Goal: Transaction & Acquisition: Purchase product/service

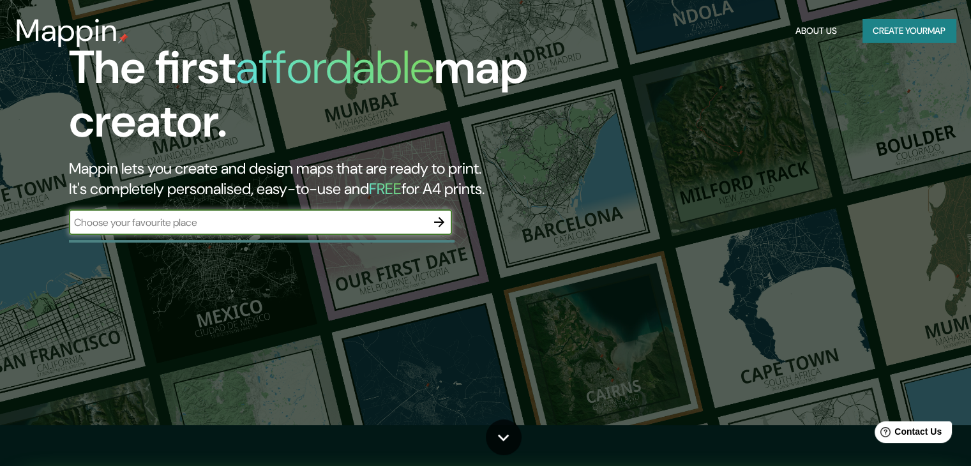
scroll to position [64, 0]
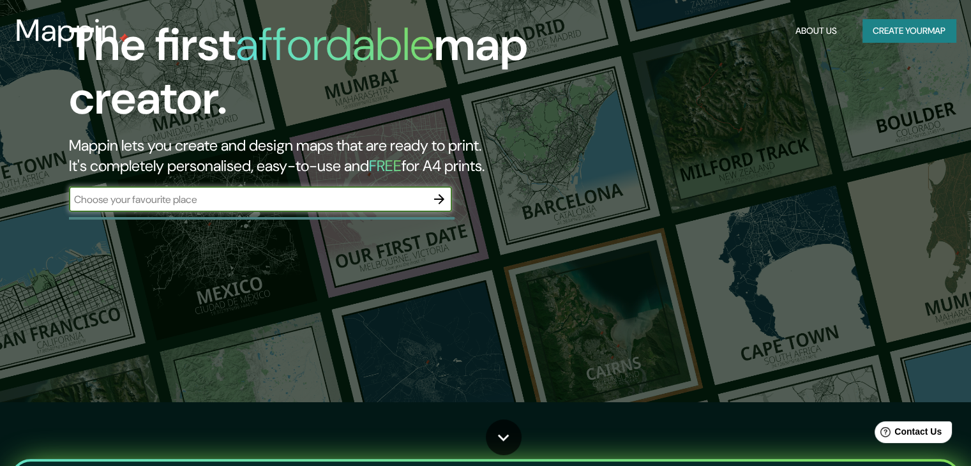
drag, startPoint x: 803, startPoint y: 338, endPoint x: 791, endPoint y: 336, distance: 12.3
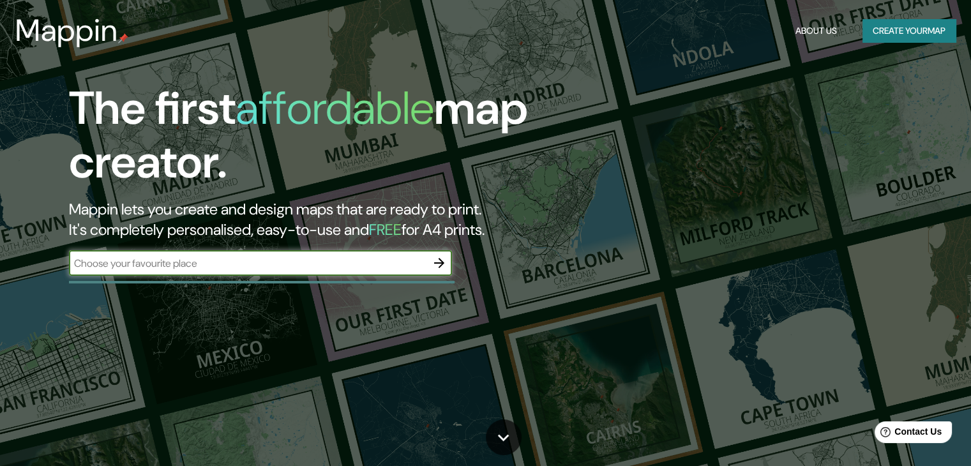
click at [449, 266] on button "button" at bounding box center [439, 263] width 26 height 26
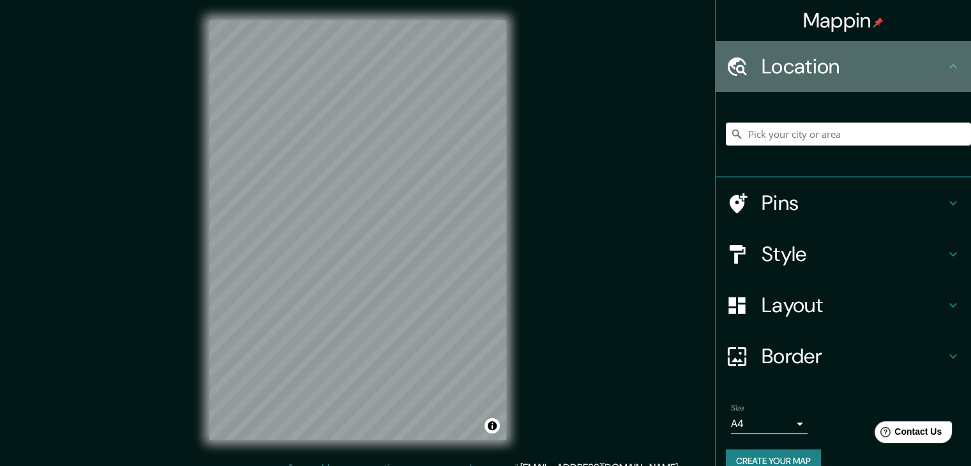
click at [932, 75] on h4 "Location" at bounding box center [853, 67] width 184 height 26
click at [914, 65] on h4 "Location" at bounding box center [853, 67] width 184 height 26
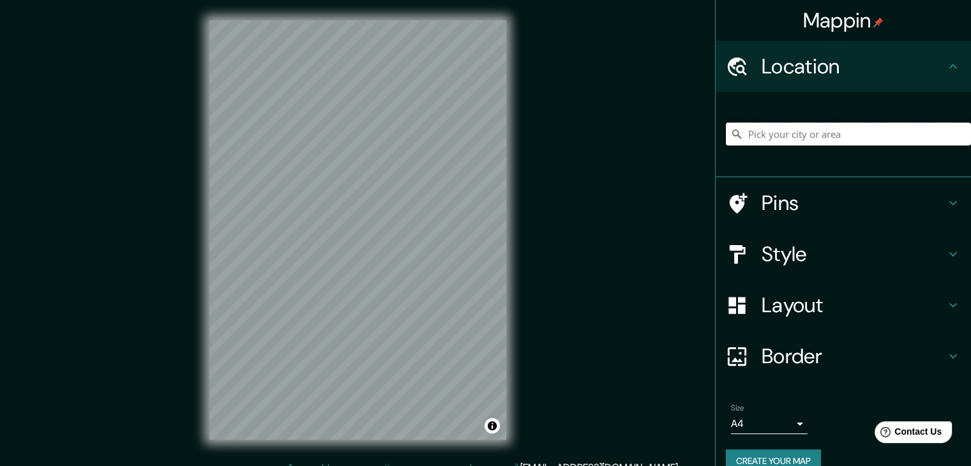
click at [860, 135] on input "Pick your city or area" at bounding box center [848, 134] width 245 height 23
click at [654, 116] on div "Mappin Location Pins Style Layout Border Choose a border. Hint : you can make l…" at bounding box center [485, 240] width 971 height 481
click at [821, 138] on input "Pick your city or area" at bounding box center [848, 134] width 245 height 23
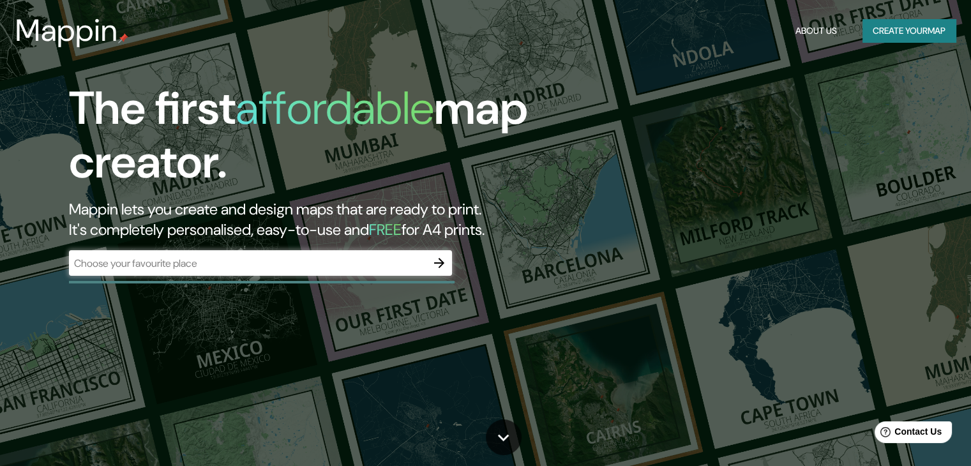
click at [246, 273] on div "​" at bounding box center [260, 263] width 383 height 26
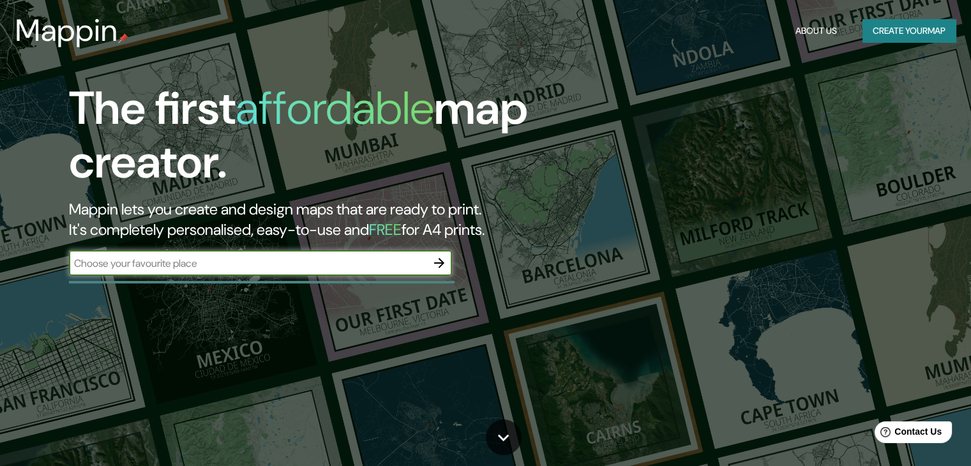
click at [251, 263] on input "text" at bounding box center [247, 263] width 357 height 15
type input "[PERSON_NAME][GEOGRAPHIC_DATA]"
click at [450, 267] on button "button" at bounding box center [439, 263] width 26 height 26
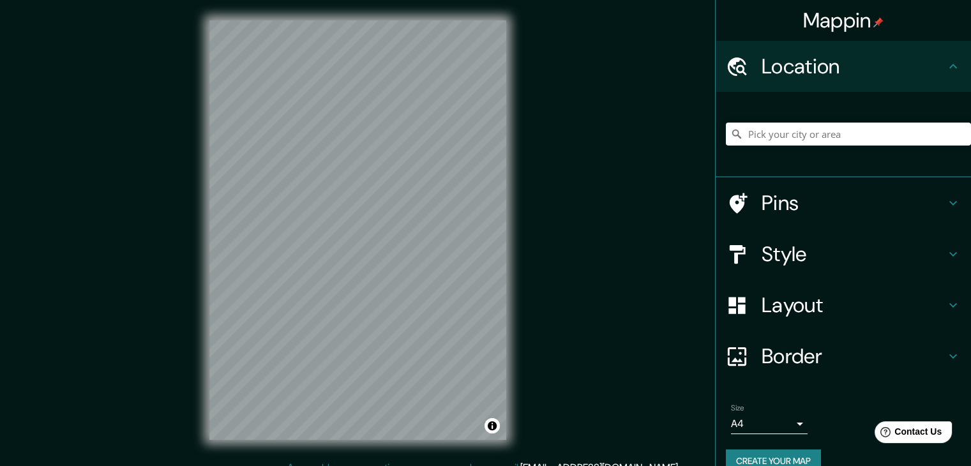
click at [777, 146] on div at bounding box center [848, 134] width 245 height 64
click at [784, 138] on input "Pick your city or area" at bounding box center [848, 134] width 245 height 23
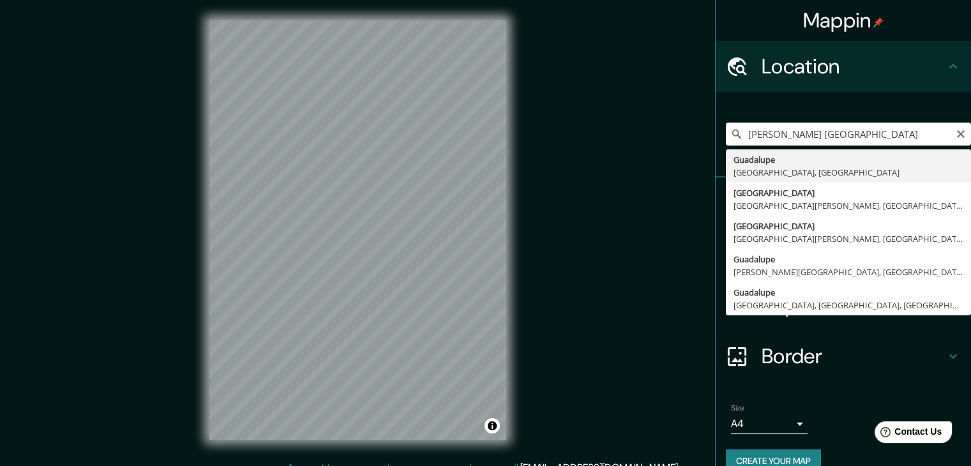
type input "[PERSON_NAME], [GEOGRAPHIC_DATA], [GEOGRAPHIC_DATA]"
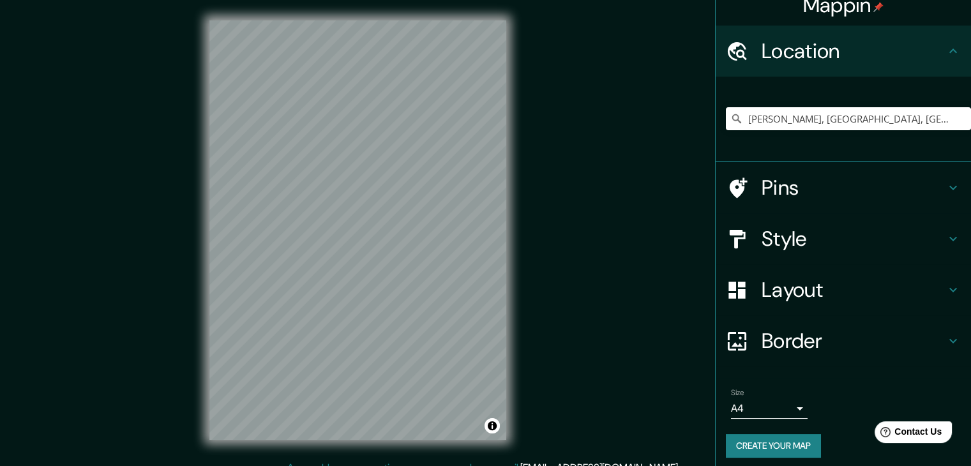
scroll to position [22, 0]
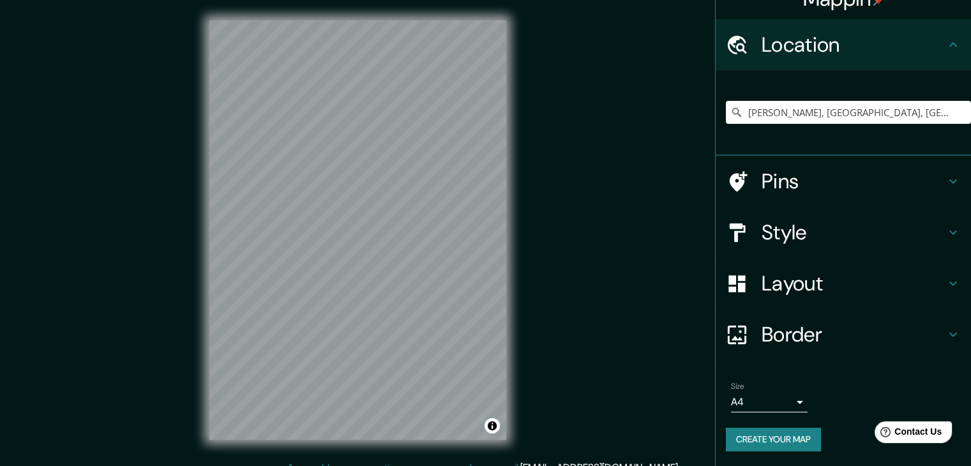
click at [906, 334] on h4 "Border" at bounding box center [853, 335] width 184 height 26
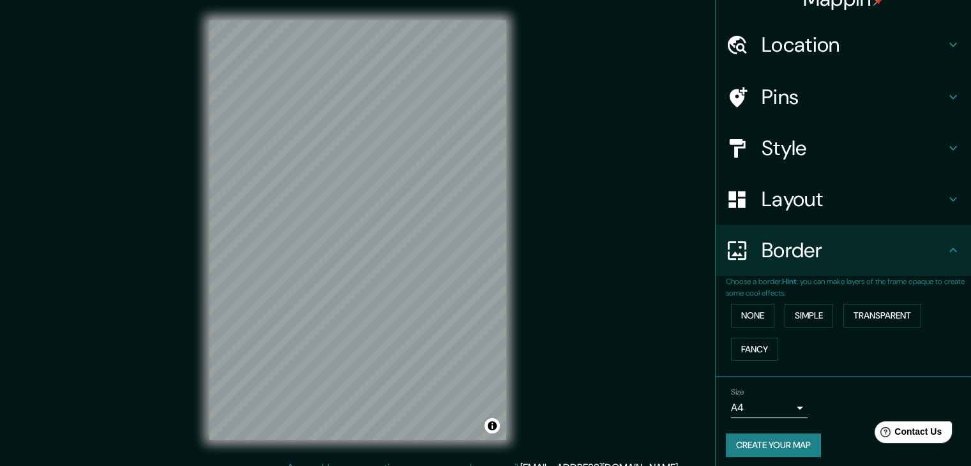
click at [918, 271] on div "Border" at bounding box center [842, 250] width 255 height 51
click at [955, 255] on div "Border" at bounding box center [842, 250] width 255 height 51
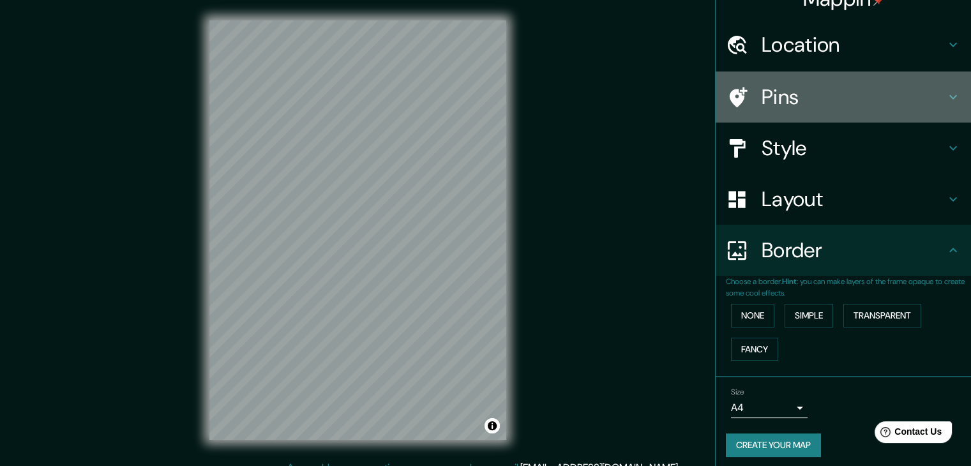
click at [945, 94] on icon at bounding box center [952, 96] width 15 height 15
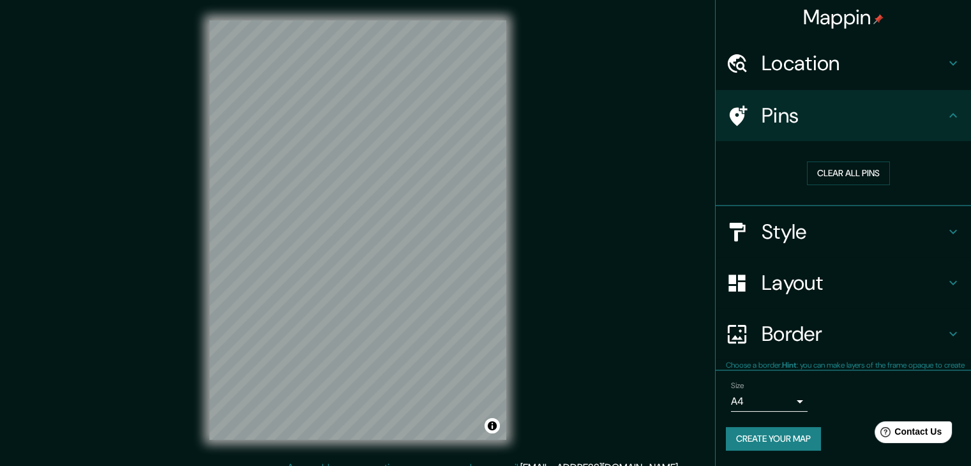
scroll to position [3, 0]
click at [945, 230] on icon at bounding box center [952, 232] width 15 height 15
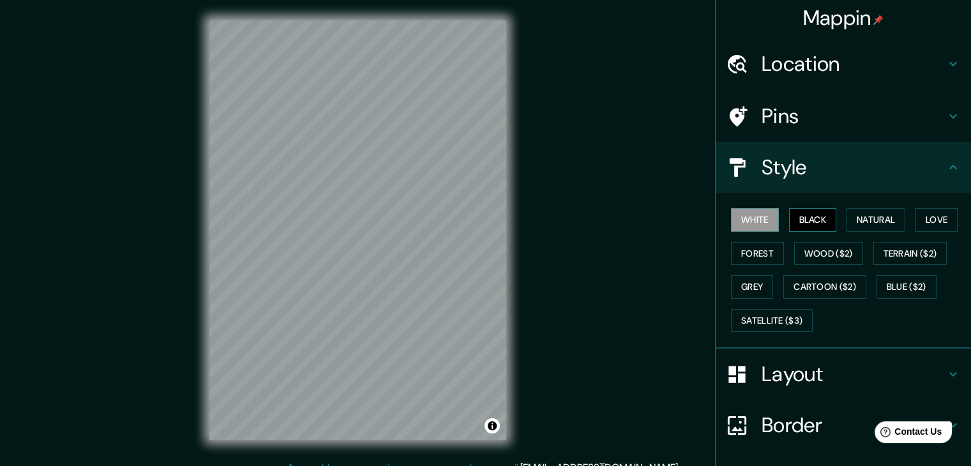
click at [812, 223] on button "Black" at bounding box center [813, 220] width 48 height 24
click at [755, 214] on button "White" at bounding box center [755, 220] width 48 height 24
click at [870, 218] on button "Natural" at bounding box center [875, 220] width 59 height 24
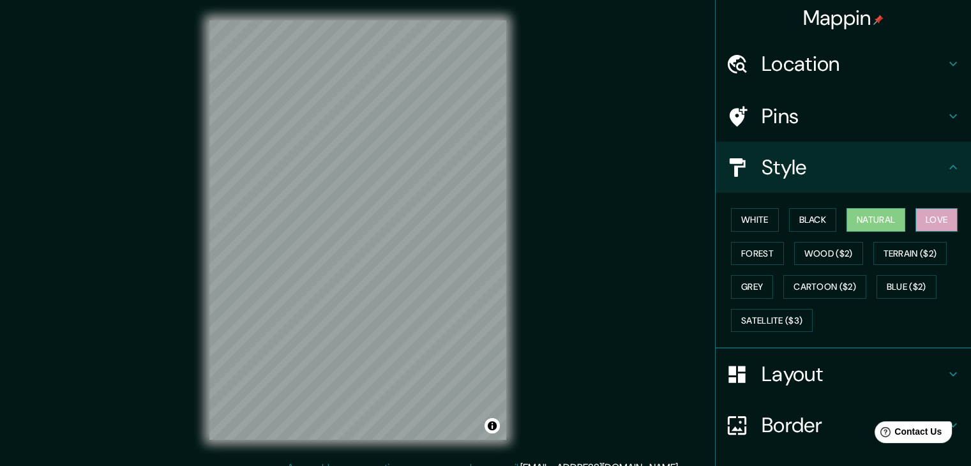
click at [939, 218] on button "Love" at bounding box center [936, 220] width 42 height 24
click at [920, 248] on button "Terrain ($2)" at bounding box center [910, 254] width 74 height 24
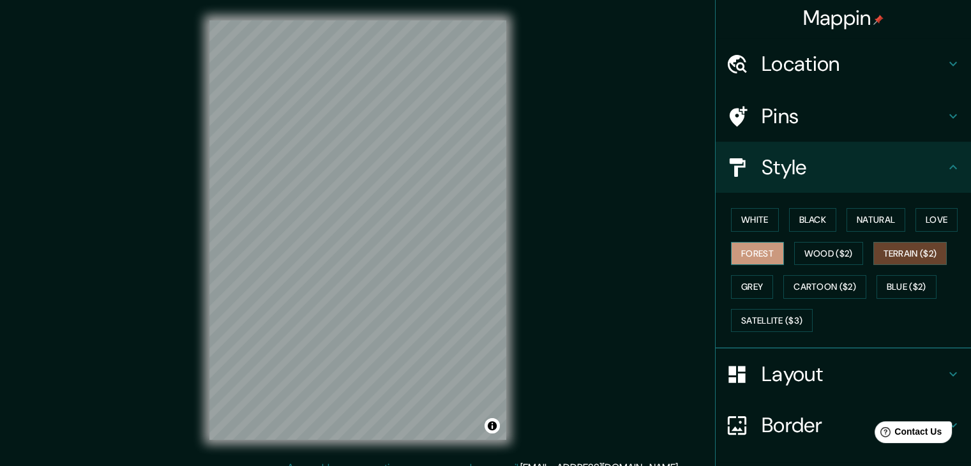
click at [738, 253] on button "Forest" at bounding box center [757, 254] width 53 height 24
click at [805, 253] on button "Wood ($2)" at bounding box center [828, 254] width 69 height 24
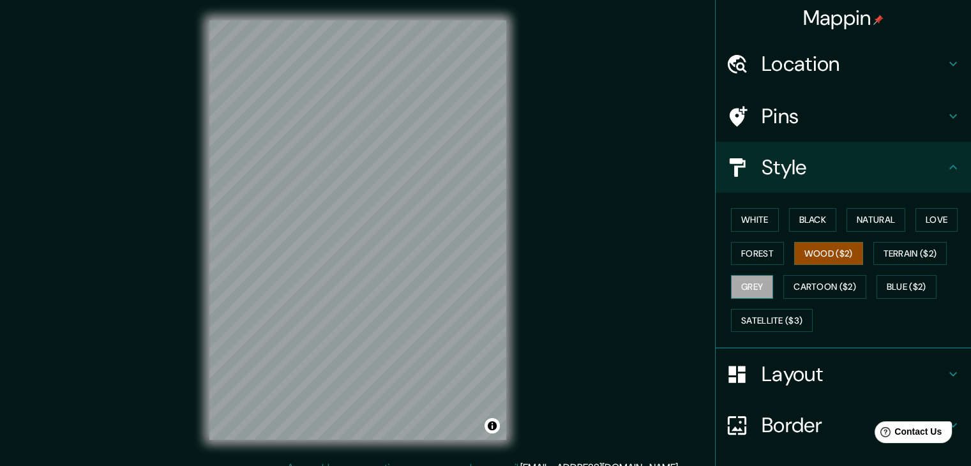
click at [731, 279] on button "Grey" at bounding box center [752, 287] width 42 height 24
click at [812, 282] on button "Cartoon ($2)" at bounding box center [824, 287] width 83 height 24
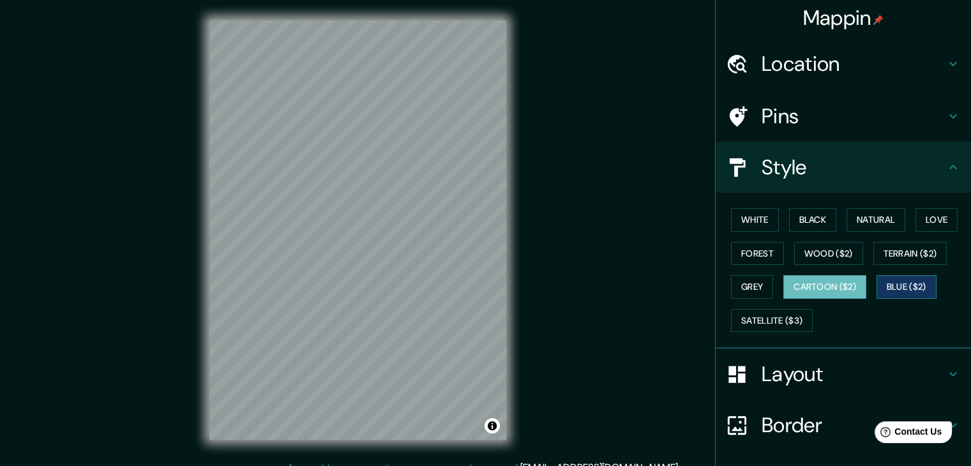
click at [899, 280] on button "Blue ($2)" at bounding box center [906, 287] width 60 height 24
click at [744, 318] on button "Satellite ($3)" at bounding box center [772, 321] width 82 height 24
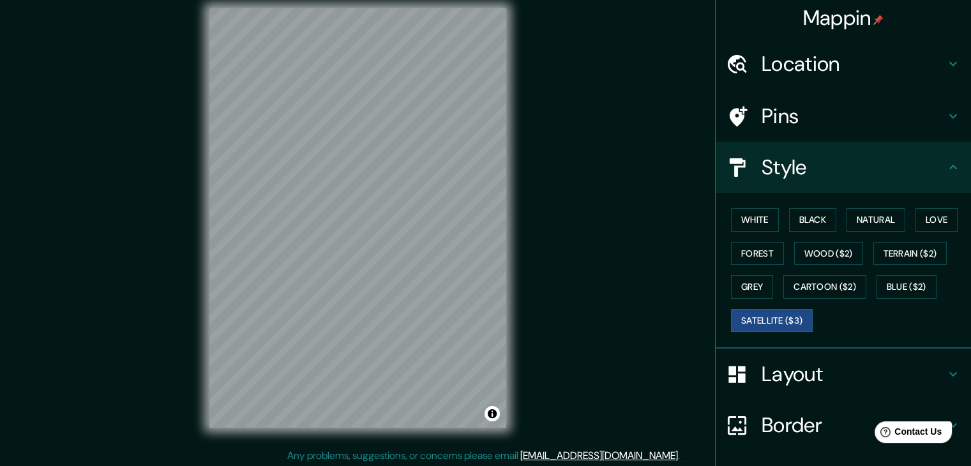
scroll to position [15, 0]
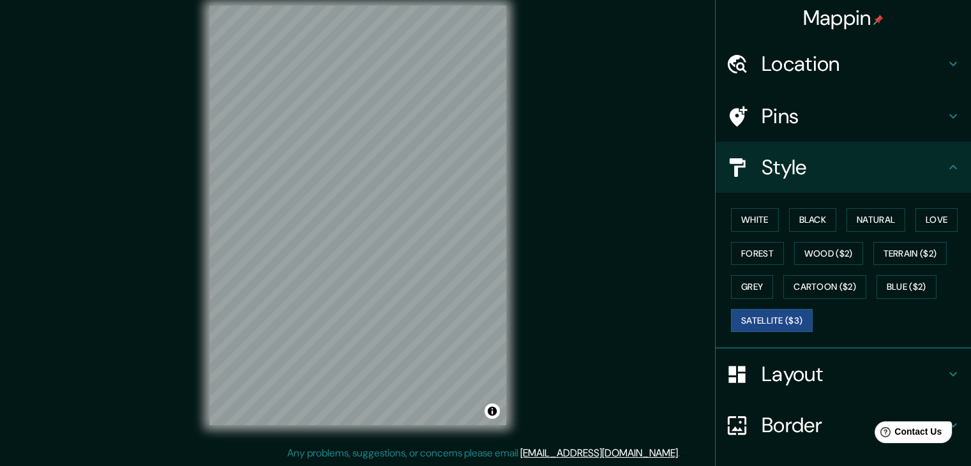
click at [855, 366] on h4 "Layout" at bounding box center [853, 374] width 184 height 26
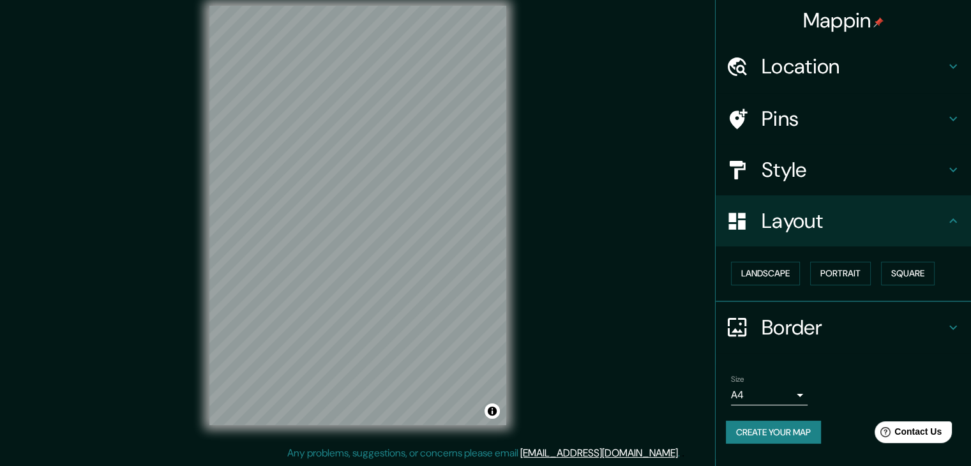
scroll to position [0, 0]
click at [774, 273] on button "Landscape" at bounding box center [765, 274] width 69 height 24
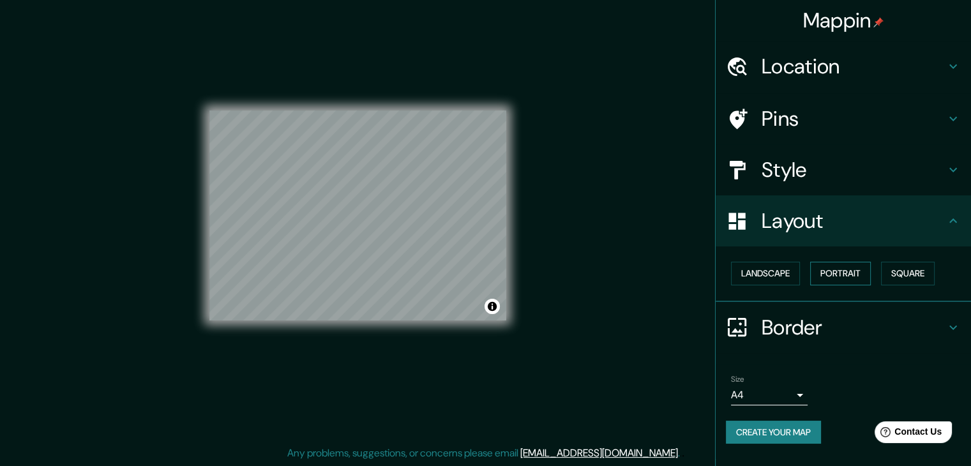
click at [850, 275] on button "Portrait" at bounding box center [840, 274] width 61 height 24
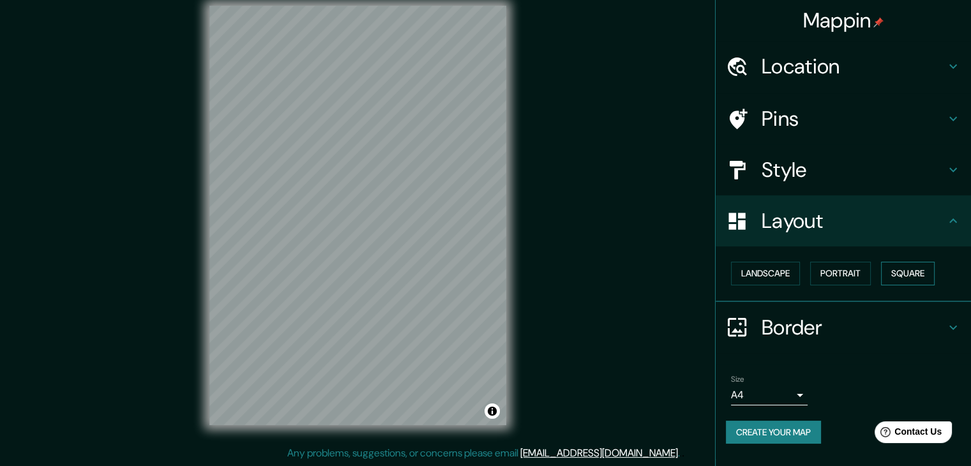
click at [909, 272] on button "Square" at bounding box center [908, 274] width 54 height 24
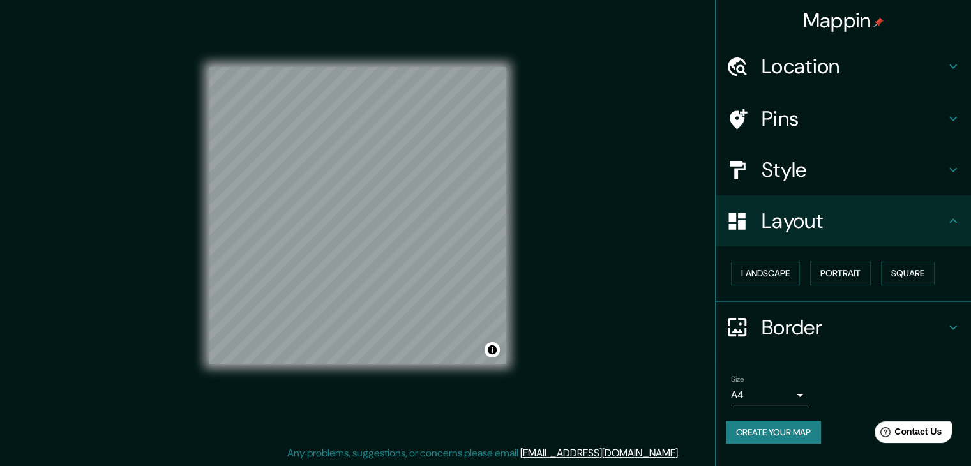
click at [958, 325] on icon at bounding box center [952, 327] width 15 height 15
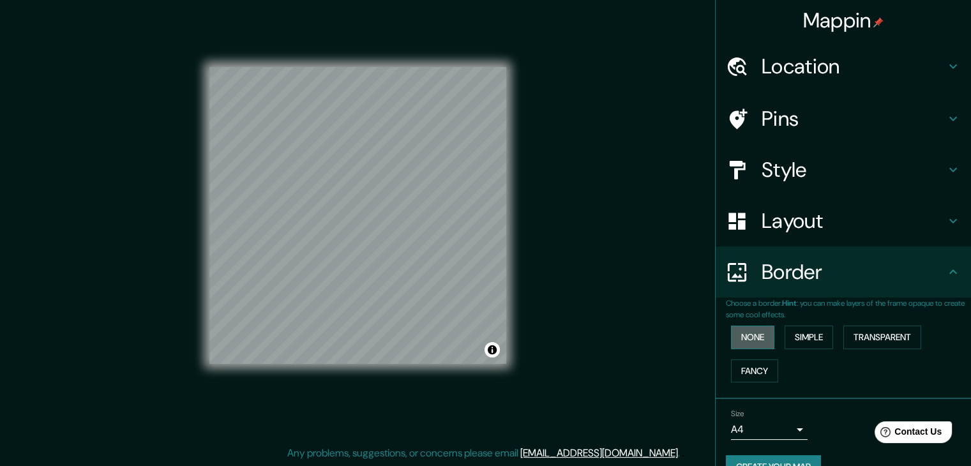
click at [748, 329] on button "None" at bounding box center [752, 337] width 43 height 24
click at [800, 331] on button "Simple" at bounding box center [808, 337] width 49 height 24
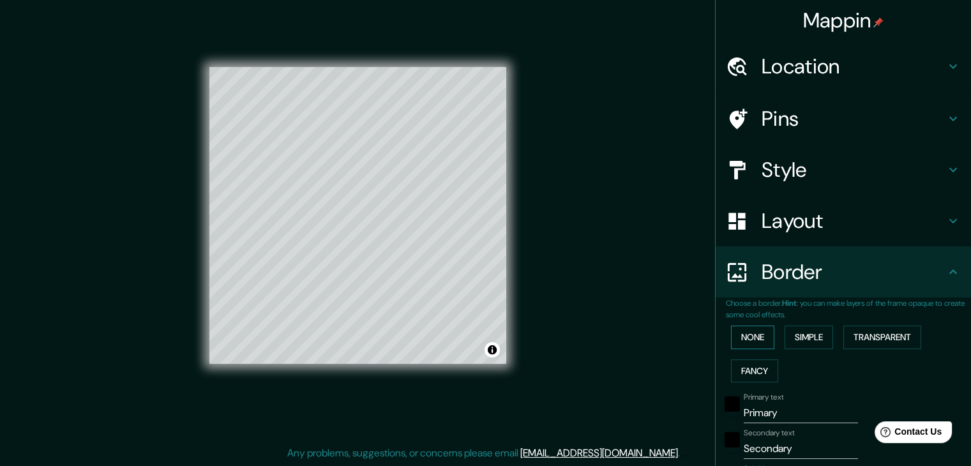
click at [736, 338] on button "None" at bounding box center [752, 337] width 43 height 24
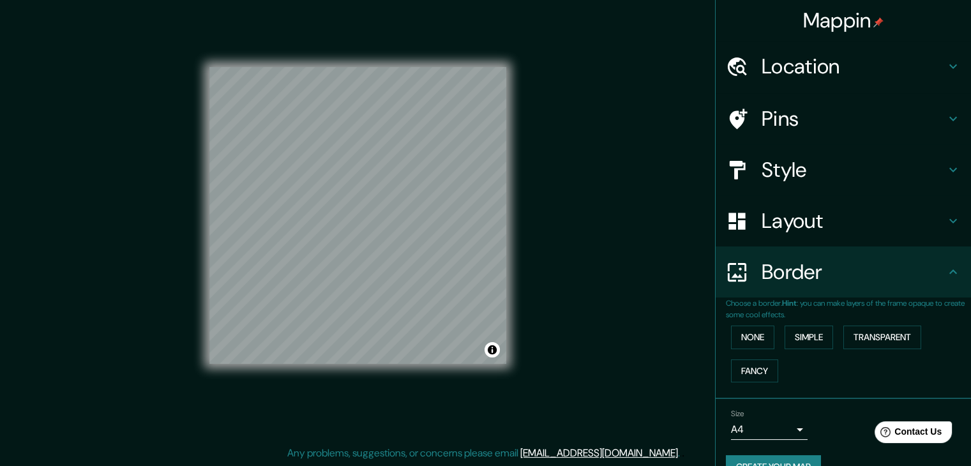
drag, startPoint x: 878, startPoint y: 340, endPoint x: 845, endPoint y: 350, distance: 34.7
click at [878, 340] on button "Transparent" at bounding box center [882, 337] width 78 height 24
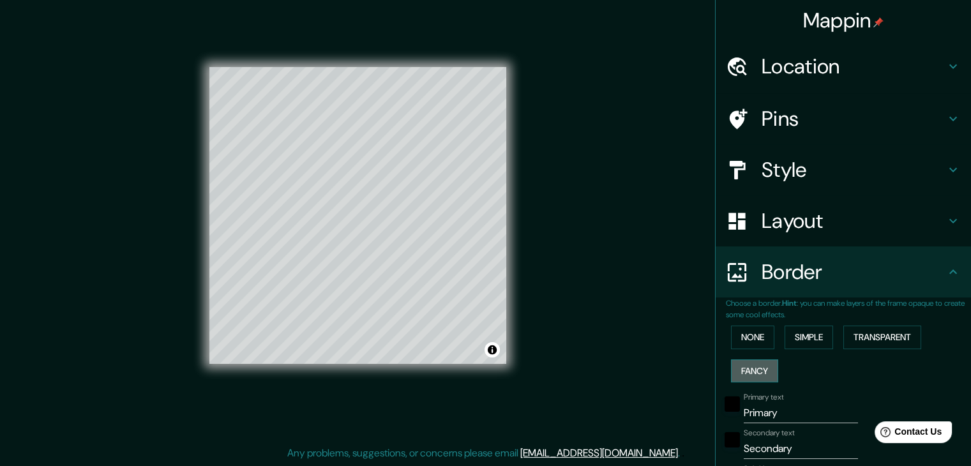
click at [741, 364] on button "Fancy" at bounding box center [754, 371] width 47 height 24
click at [746, 341] on button "None" at bounding box center [752, 337] width 43 height 24
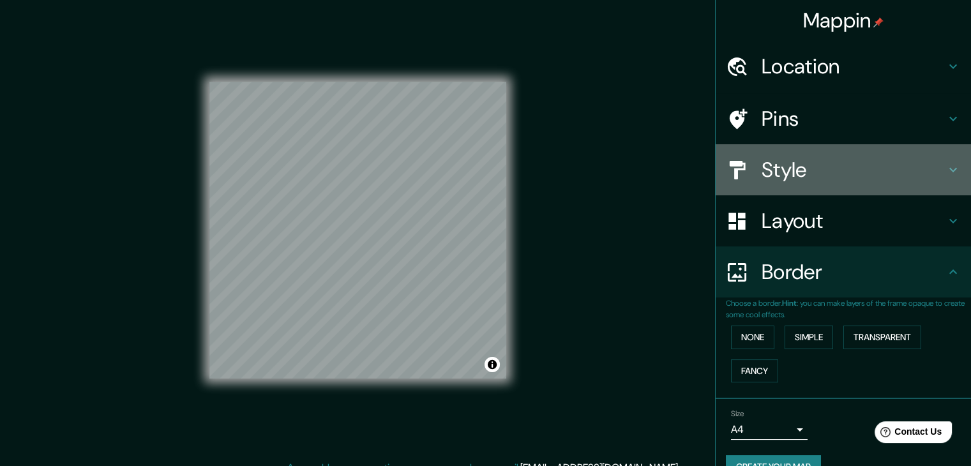
click at [947, 169] on icon at bounding box center [952, 169] width 15 height 15
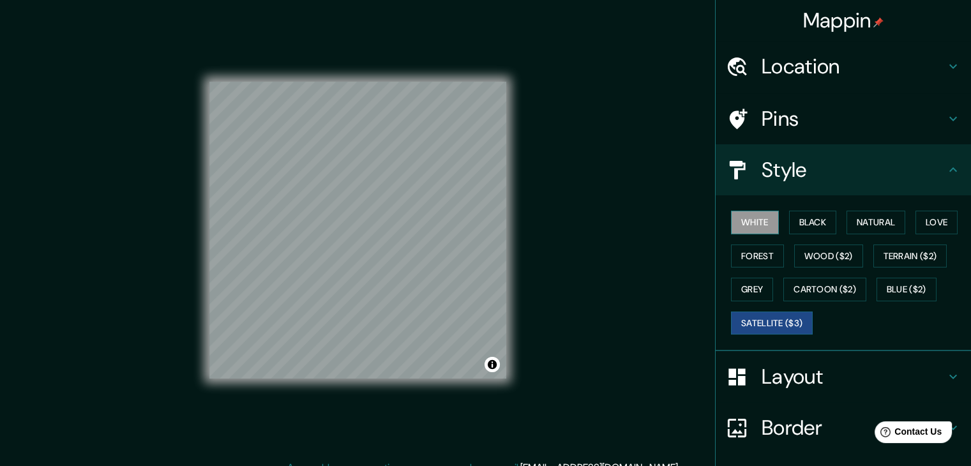
click at [741, 224] on button "White" at bounding box center [755, 223] width 48 height 24
click at [789, 221] on button "Black" at bounding box center [813, 223] width 48 height 24
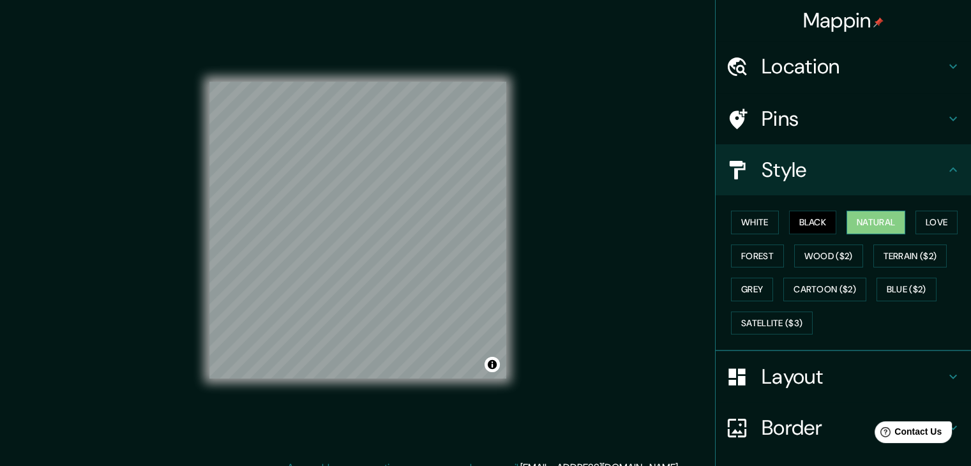
click at [855, 225] on button "Natural" at bounding box center [875, 223] width 59 height 24
click at [749, 254] on button "Forest" at bounding box center [757, 256] width 53 height 24
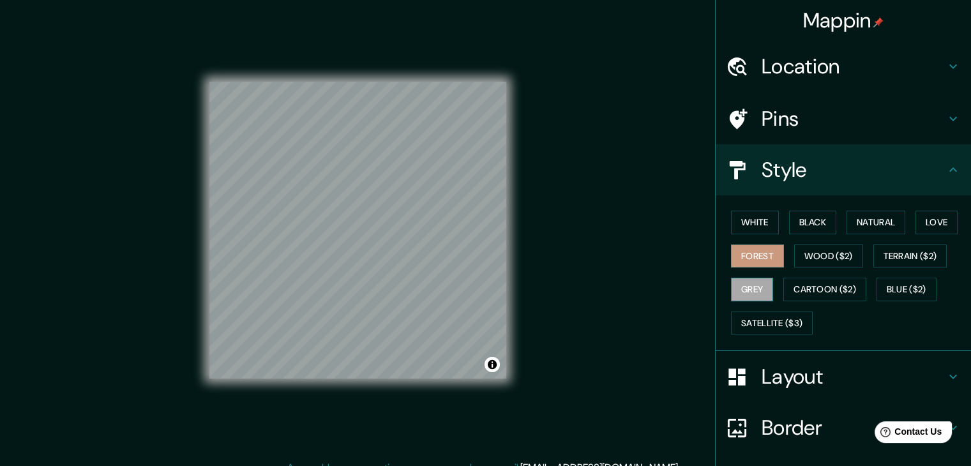
click at [742, 287] on button "Grey" at bounding box center [752, 290] width 42 height 24
